Goal: Task Accomplishment & Management: Manage account settings

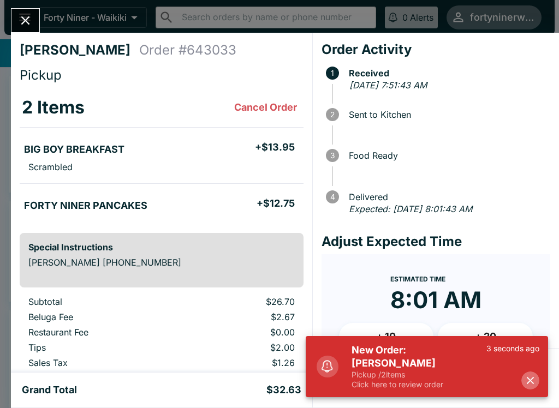
click at [534, 375] on icon "button" at bounding box center [530, 380] width 13 height 13
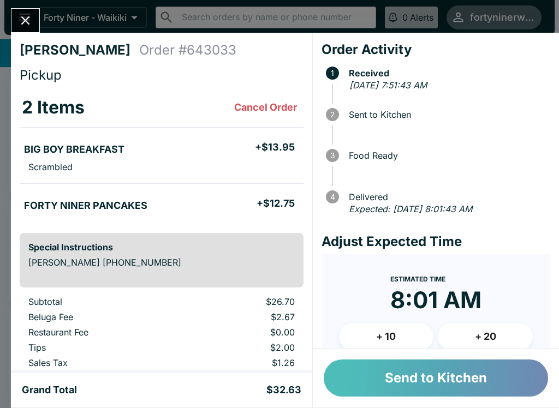
click at [408, 374] on button "Send to Kitchen" at bounding box center [436, 378] width 224 height 37
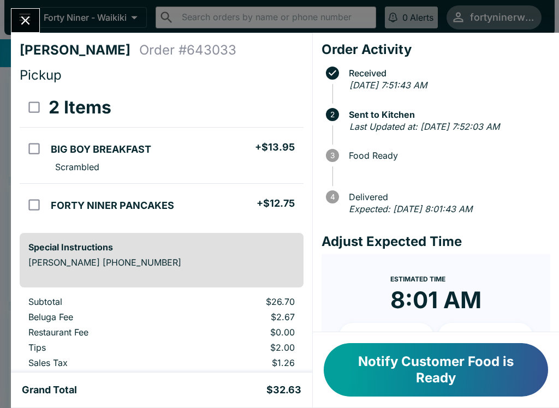
click at [29, 27] on icon "Close" at bounding box center [25, 20] width 15 height 15
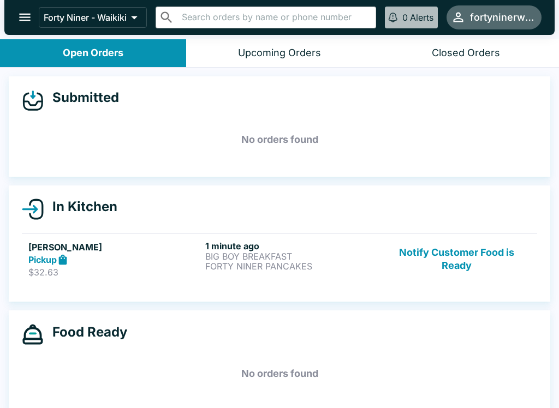
click at [344, 260] on p "BIG BOY BREAKFAST" at bounding box center [291, 257] width 172 height 10
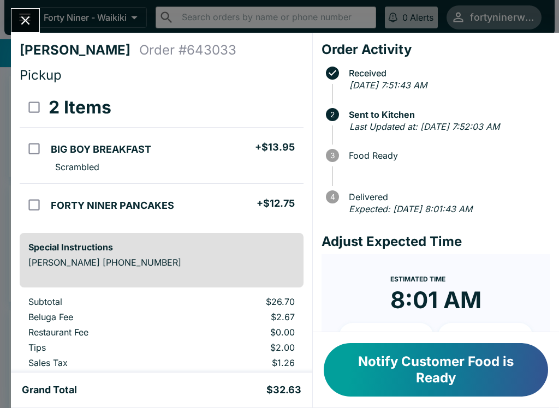
click at [27, 25] on icon "Close" at bounding box center [25, 20] width 15 height 15
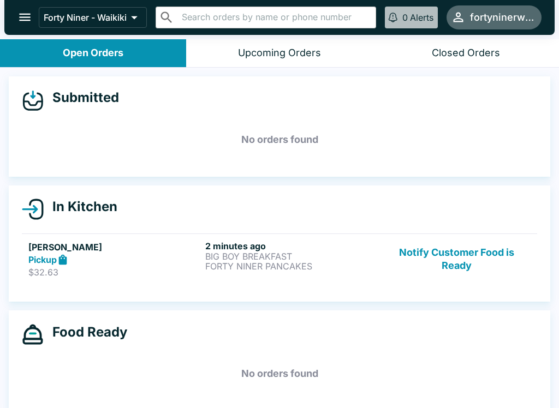
click at [442, 265] on button "Notify Customer Food is Ready" at bounding box center [456, 260] width 148 height 38
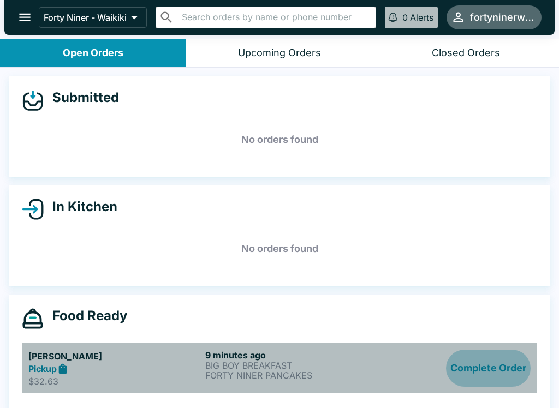
click at [508, 361] on button "Complete Order" at bounding box center [488, 369] width 85 height 38
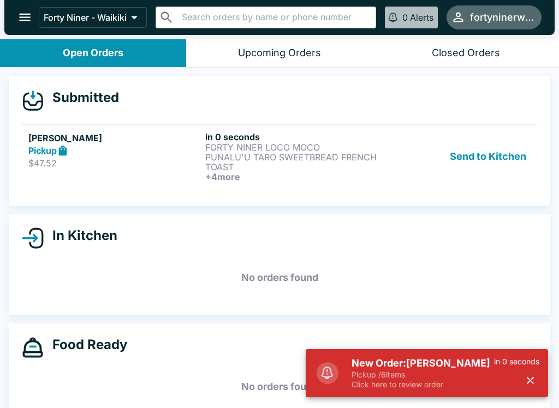
click at [126, 170] on div "[PERSON_NAME] Pickup $47.52" at bounding box center [114, 156] width 172 height 50
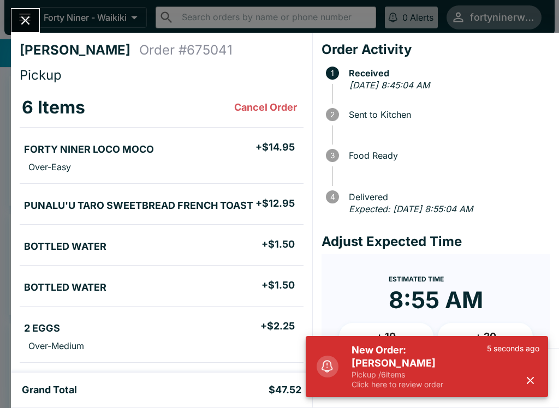
click at [528, 382] on icon "button" at bounding box center [530, 380] width 13 height 13
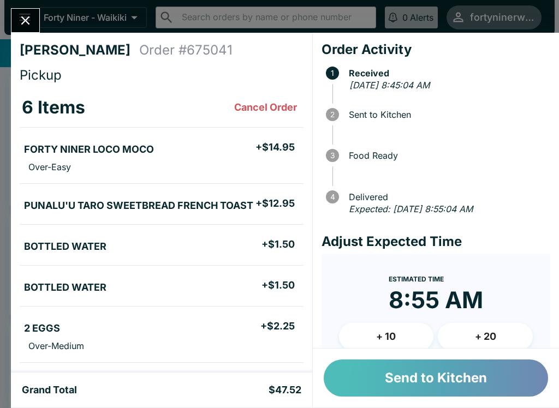
click at [425, 374] on button "Send to Kitchen" at bounding box center [436, 378] width 224 height 37
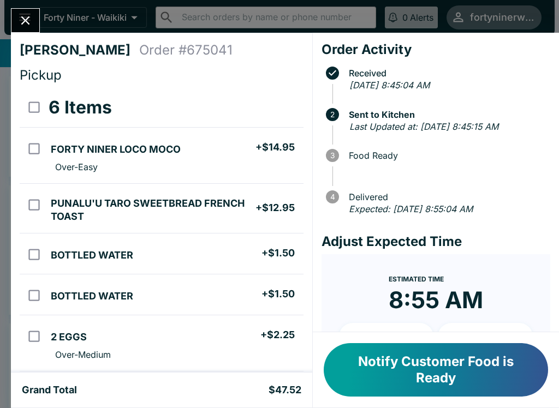
click at [26, 25] on icon "Close" at bounding box center [25, 20] width 15 height 15
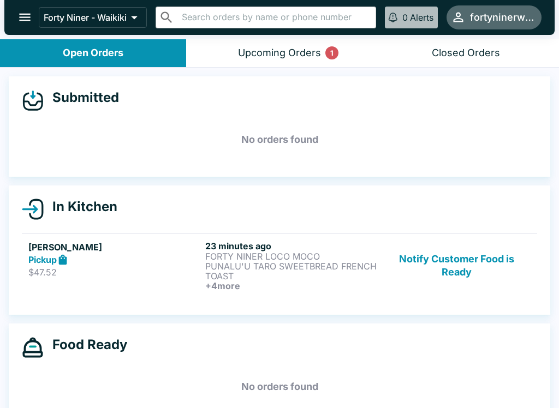
click at [157, 270] on p "$47.52" at bounding box center [114, 272] width 172 height 11
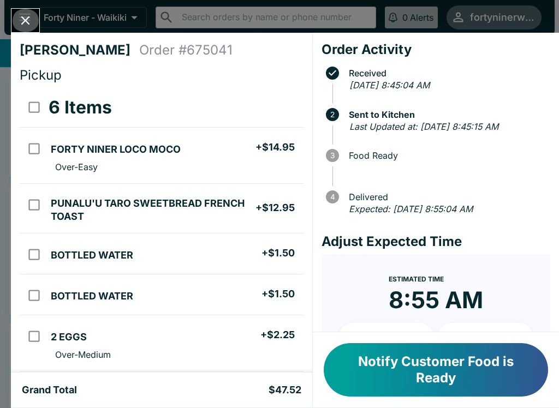
click at [29, 28] on icon "Close" at bounding box center [25, 20] width 15 height 15
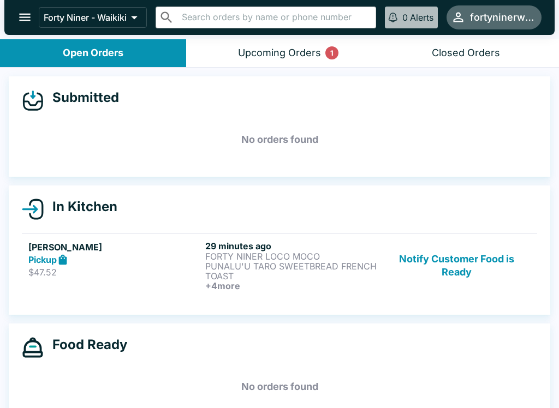
click at [454, 272] on button "Notify Customer Food is Ready" at bounding box center [456, 266] width 148 height 50
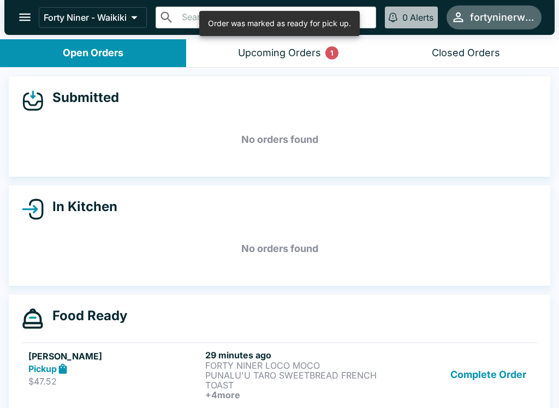
click at [469, 376] on button "Complete Order" at bounding box center [488, 375] width 85 height 50
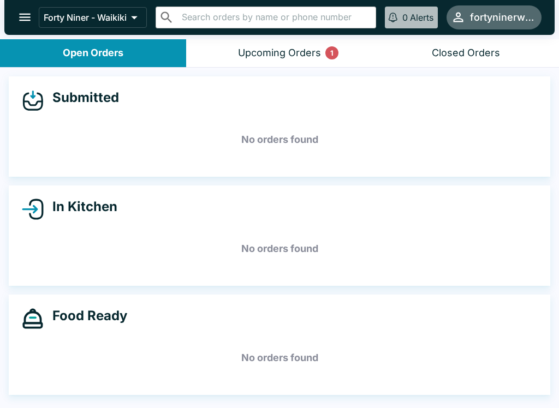
click at [240, 47] on div "Upcoming Orders 1" at bounding box center [279, 53] width 83 height 13
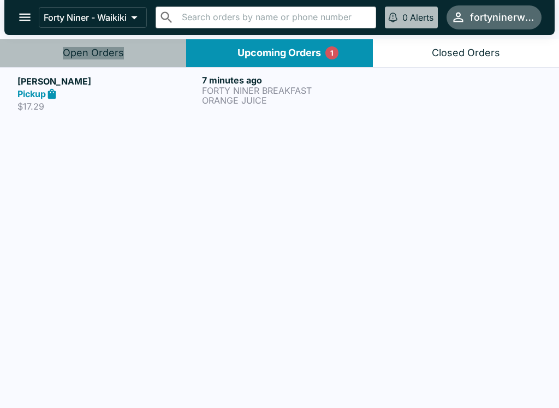
click at [136, 58] on button "Open Orders" at bounding box center [93, 53] width 186 height 28
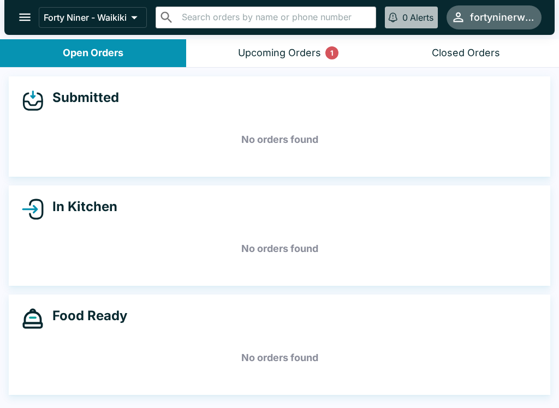
click at [258, 57] on div "Upcoming Orders 1" at bounding box center [279, 53] width 83 height 13
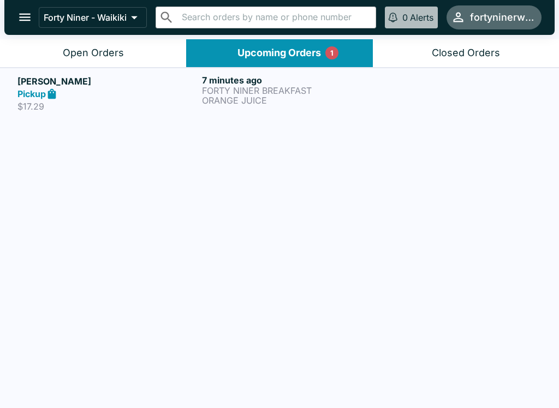
click at [176, 97] on div "Pickup" at bounding box center [107, 94] width 180 height 13
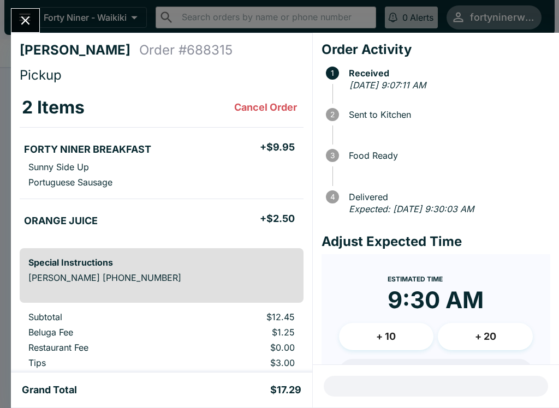
click at [27, 23] on icon "Close" at bounding box center [25, 20] width 15 height 15
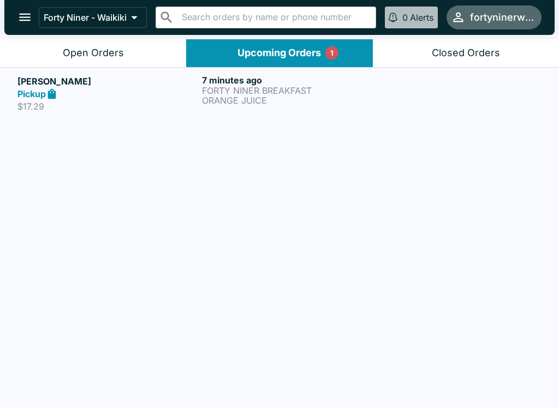
click at [86, 55] on div "Open Orders" at bounding box center [93, 53] width 61 height 13
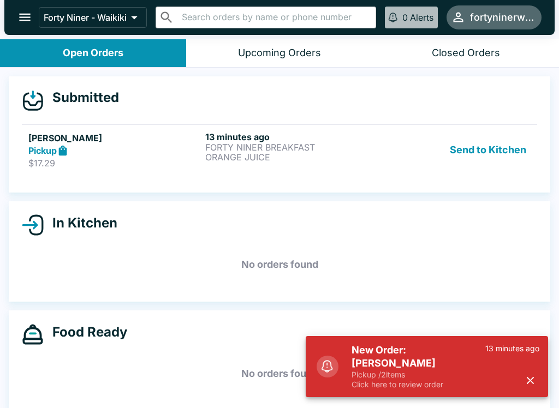
click at [356, 158] on p "ORANGE JUICE" at bounding box center [291, 157] width 172 height 10
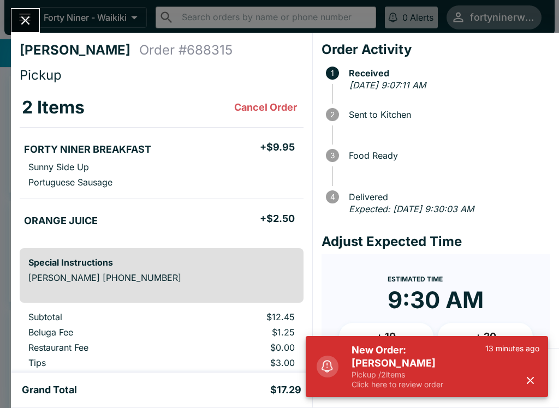
click at [534, 378] on icon "button" at bounding box center [530, 380] width 7 height 7
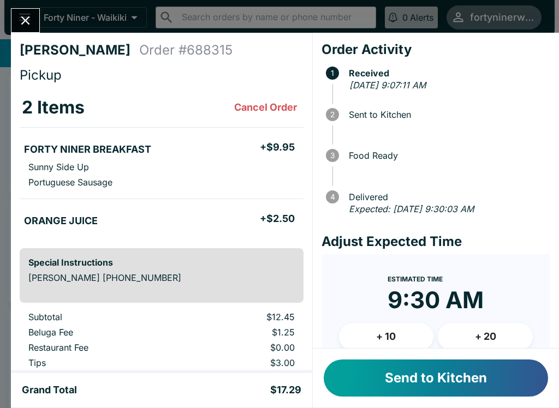
click at [435, 375] on button "Send to Kitchen" at bounding box center [436, 378] width 224 height 37
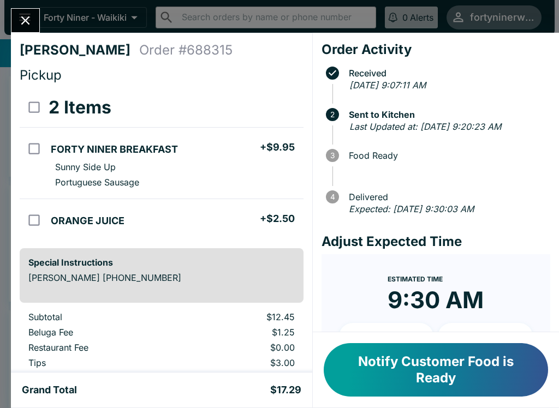
click at [28, 22] on icon "Close" at bounding box center [25, 20] width 9 height 9
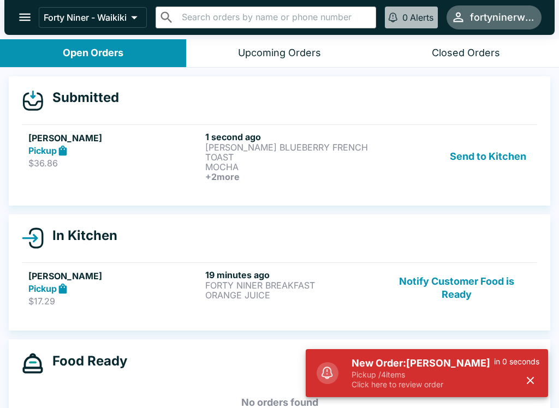
click at [355, 186] on link "Briella [PERSON_NAME] Pickup $36.86 1 second ago [PERSON_NAME] BLUEBERRY FRENCH…" at bounding box center [279, 156] width 515 height 64
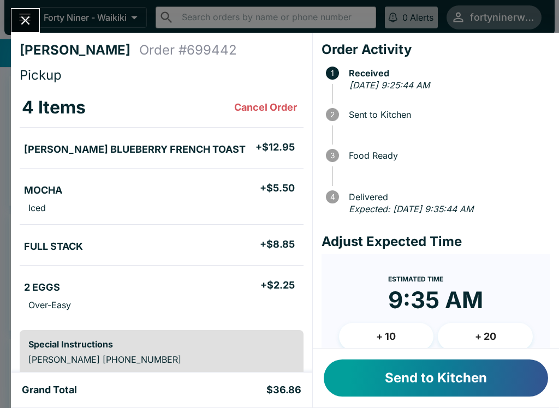
click at [421, 376] on button "Send to Kitchen" at bounding box center [436, 378] width 224 height 37
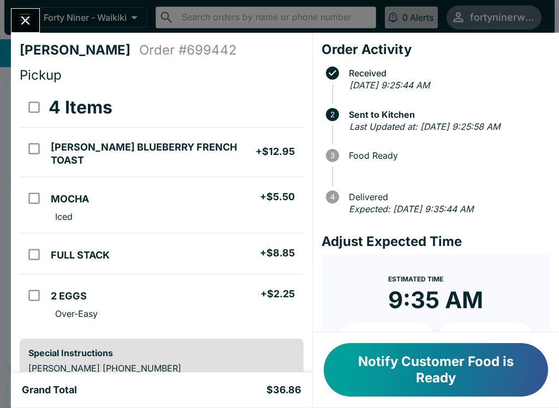
click at [26, 19] on icon "Close" at bounding box center [25, 20] width 15 height 15
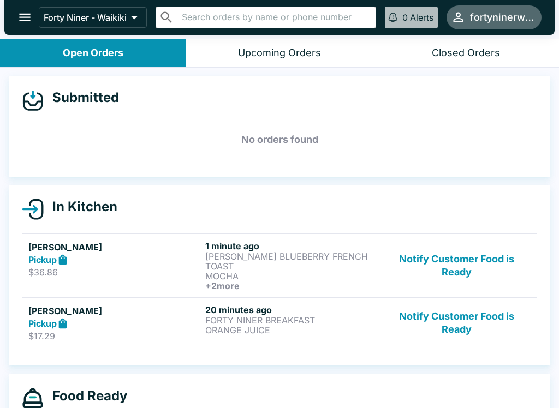
click at [454, 332] on button "Notify Customer Food is Ready" at bounding box center [456, 323] width 148 height 38
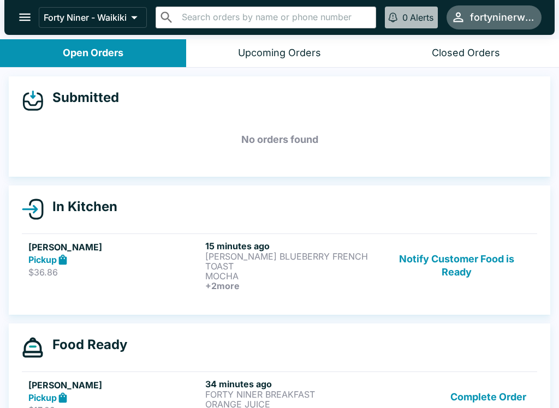
click at [149, 272] on p "$36.86" at bounding box center [114, 272] width 172 height 11
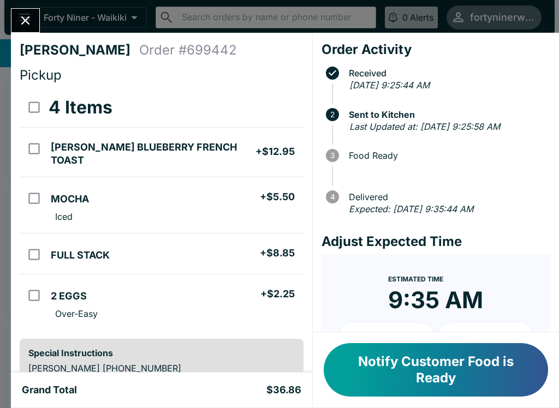
click at [27, 21] on icon "Close" at bounding box center [25, 20] width 15 height 15
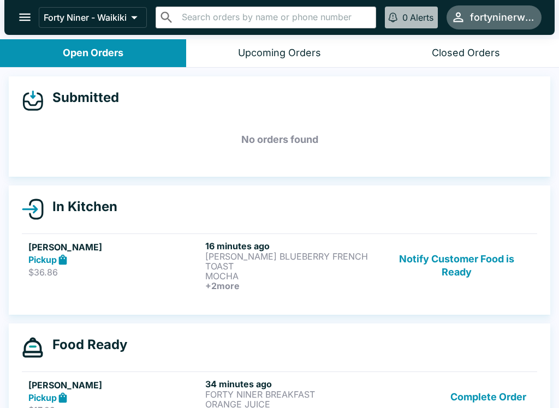
click at [346, 288] on h6 "+ 2 more" at bounding box center [291, 286] width 172 height 10
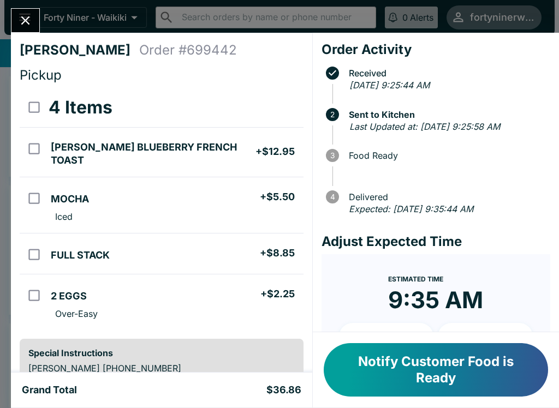
click at [31, 26] on icon "Close" at bounding box center [25, 20] width 15 height 15
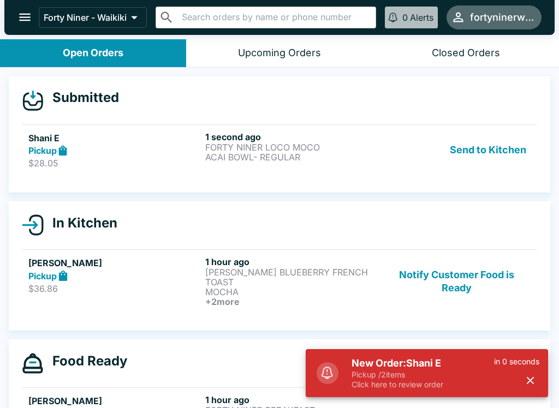
click at [383, 153] on div "Send to Kitchen" at bounding box center [456, 150] width 148 height 38
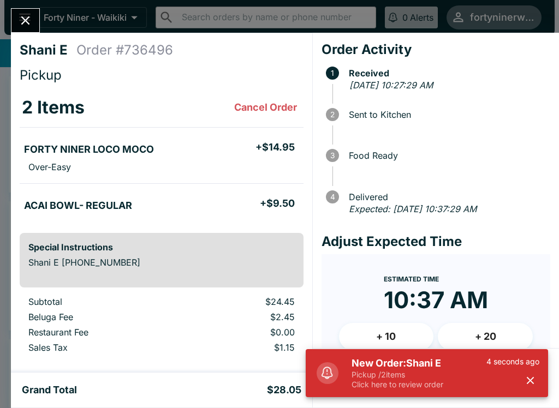
click at [533, 374] on icon "button" at bounding box center [530, 380] width 13 height 13
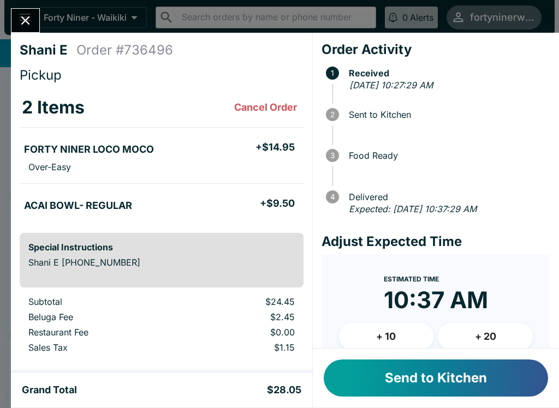
click at [399, 368] on button "Send to Kitchen" at bounding box center [436, 378] width 224 height 37
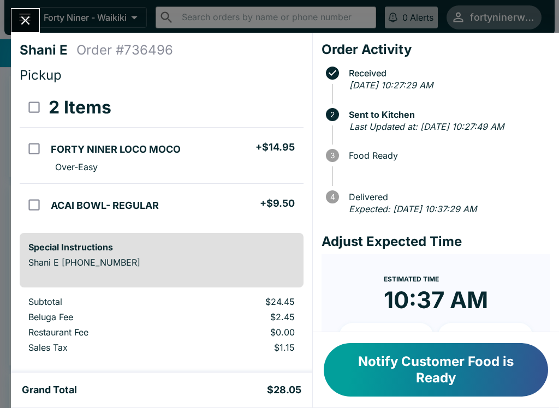
click at [30, 26] on icon "Close" at bounding box center [25, 20] width 15 height 15
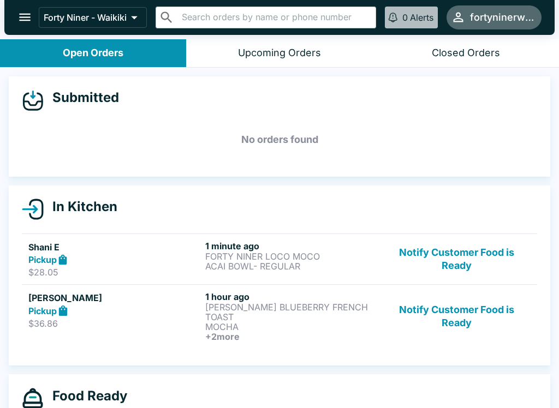
click at [443, 266] on button "Notify Customer Food is Ready" at bounding box center [456, 260] width 148 height 38
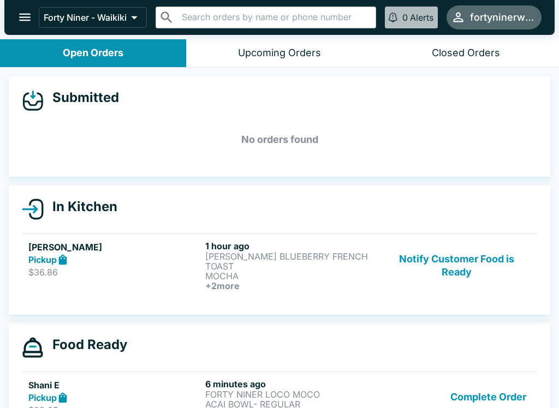
click at [460, 278] on button "Notify Customer Food is Ready" at bounding box center [456, 266] width 148 height 50
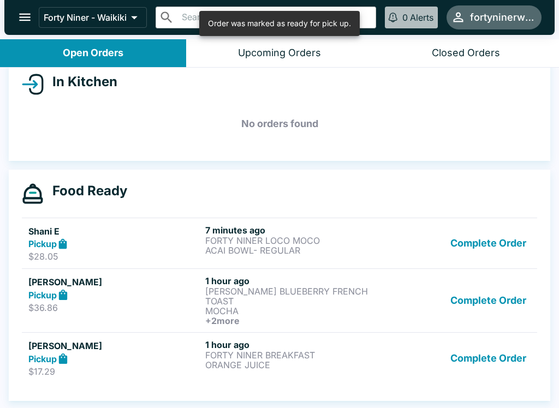
scroll to position [125, 0]
click at [488, 303] on button "Complete Order" at bounding box center [488, 301] width 85 height 50
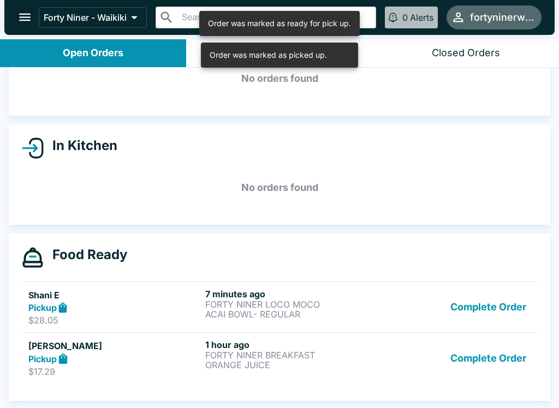
scroll to position [61, 0]
click at [479, 363] on button "Complete Order" at bounding box center [488, 358] width 85 height 38
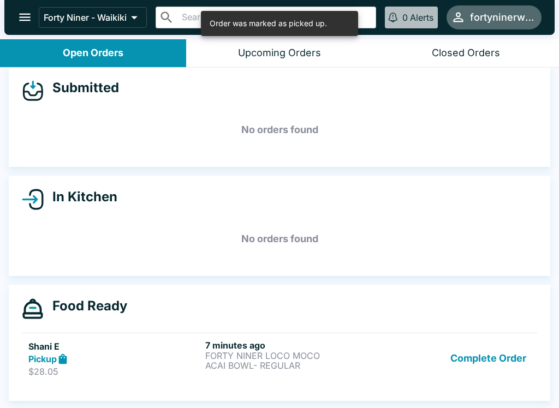
scroll to position [10, 0]
